Goal: Book appointment/travel/reservation

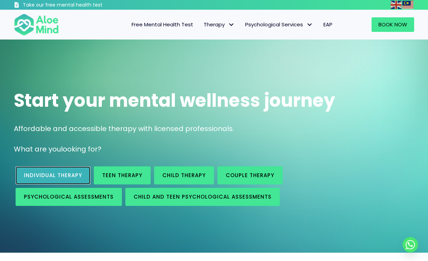
click at [59, 173] on span "Individual therapy" at bounding box center [53, 174] width 58 height 7
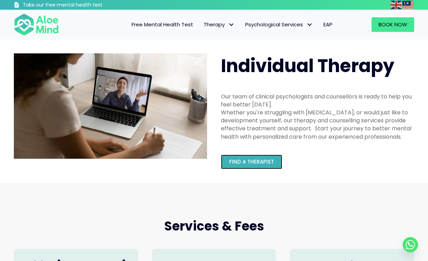
click at [249, 165] on span "Find a therapist" at bounding box center [251, 161] width 45 height 7
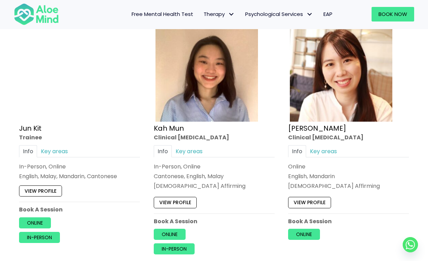
scroll to position [2432, 0]
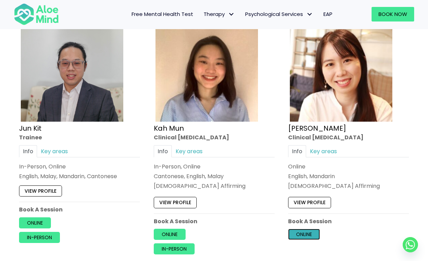
click at [316, 237] on link "Online" at bounding box center [304, 233] width 32 height 11
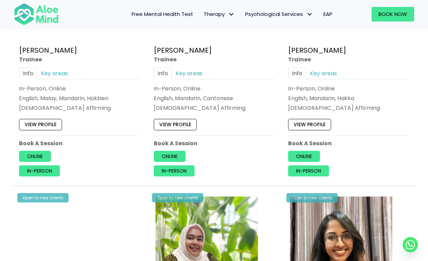
scroll to position [0, 0]
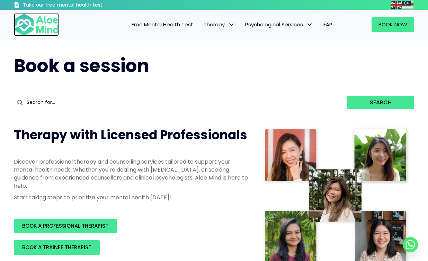
click at [38, 16] on img at bounding box center [36, 24] width 45 height 23
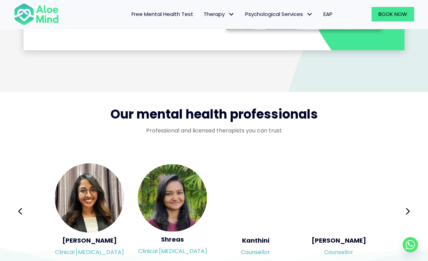
scroll to position [1124, 0]
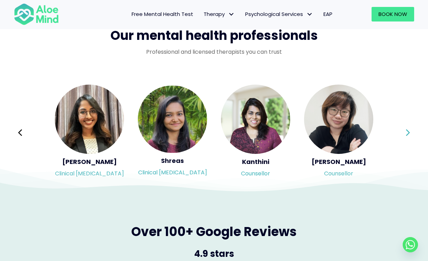
click at [407, 131] on icon at bounding box center [408, 132] width 5 height 13
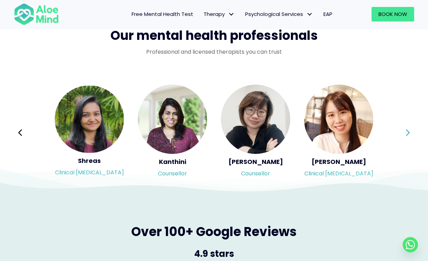
click at [407, 131] on div "Syndy Clinical [MEDICAL_DATA] Diveena Clinical [MEDICAL_DATA] Elynna Counsellor…" at bounding box center [214, 133] width 400 height 98
click at [407, 131] on icon at bounding box center [408, 132] width 5 height 13
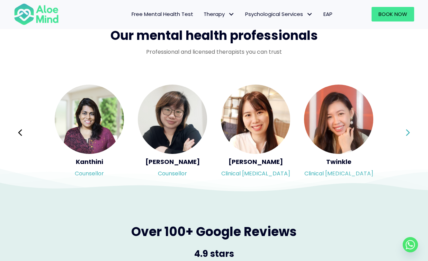
click at [414, 132] on button "Next" at bounding box center [408, 132] width 17 height 17
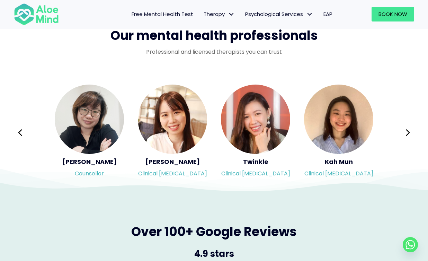
click at [411, 132] on div "Syndy Clinical [MEDICAL_DATA] Diveena Clinical [MEDICAL_DATA] Elynna Counsellor…" at bounding box center [214, 133] width 400 height 98
click at [408, 129] on icon at bounding box center [408, 132] width 5 height 13
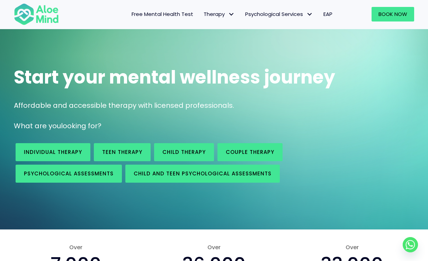
scroll to position [0, 0]
